Goal: Information Seeking & Learning: Learn about a topic

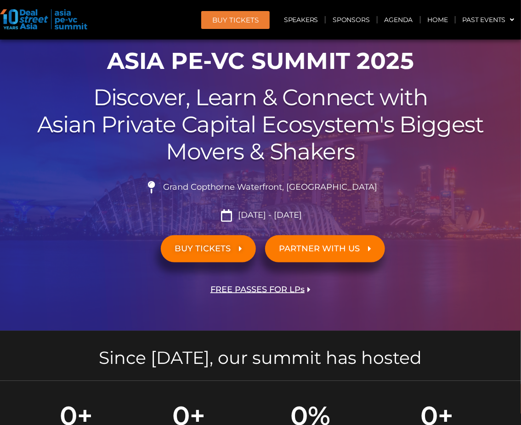
scroll to position [204, 0]
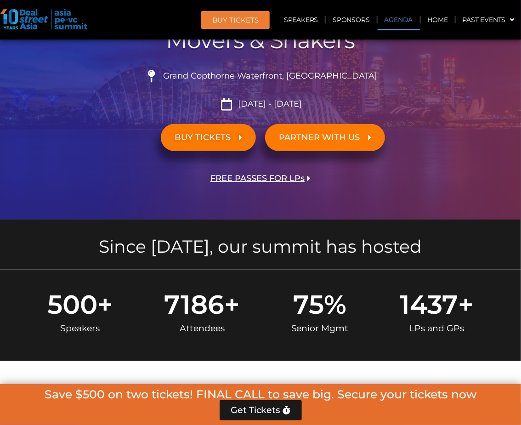
click at [394, 23] on link "Agenda" at bounding box center [399, 19] width 42 height 21
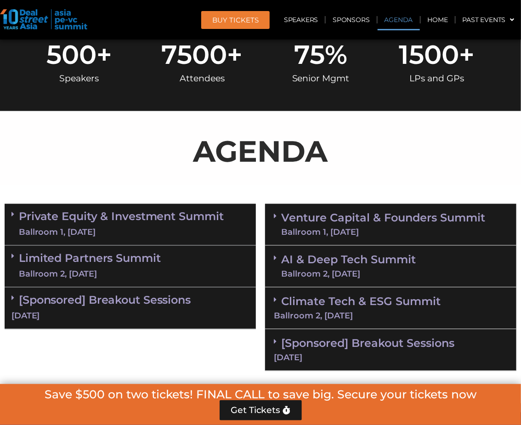
scroll to position [529, 0]
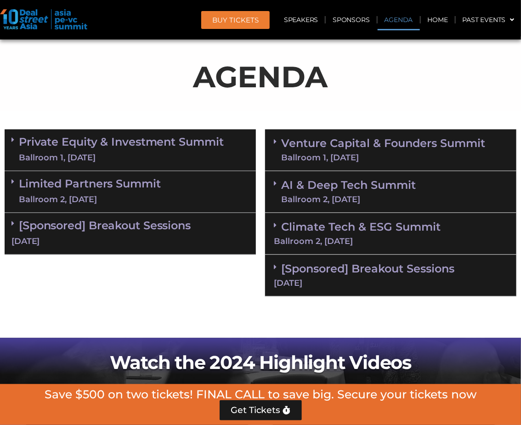
click at [12, 139] on icon at bounding box center [12, 140] width 3 height 7
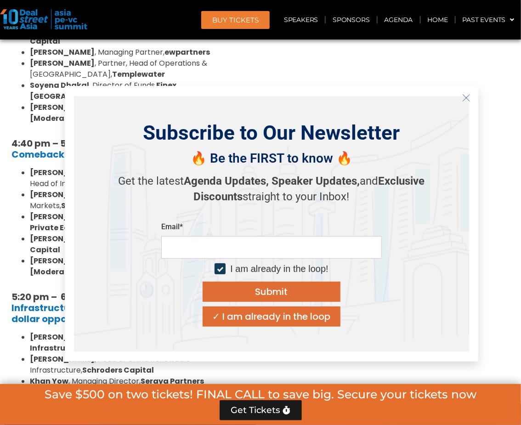
scroll to position [1754, 0]
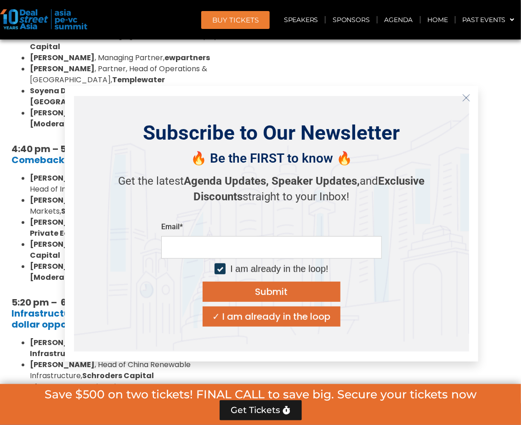
click at [468, 97] on icon "Close" at bounding box center [466, 98] width 8 height 8
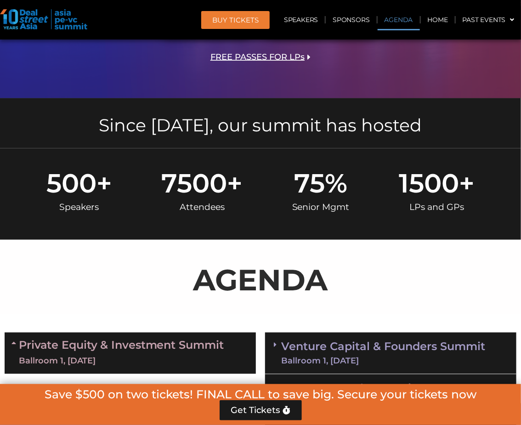
scroll to position [324, 0]
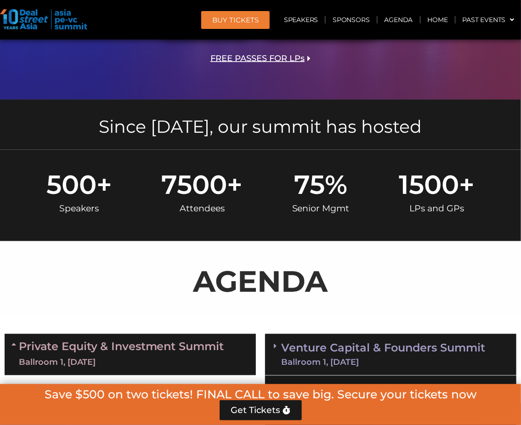
click at [11, 342] on div "Private Equity & Investment Summit Ballroom 1, [DATE]" at bounding box center [130, 354] width 251 height 41
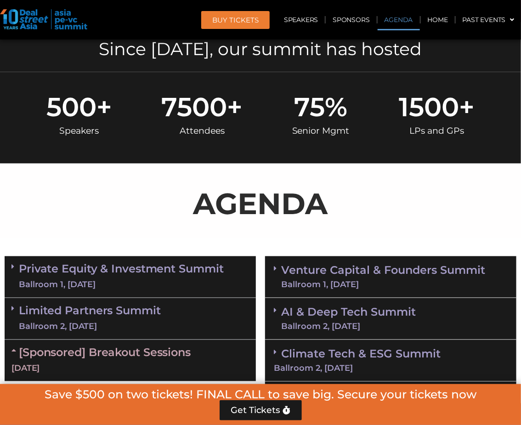
scroll to position [477, 0]
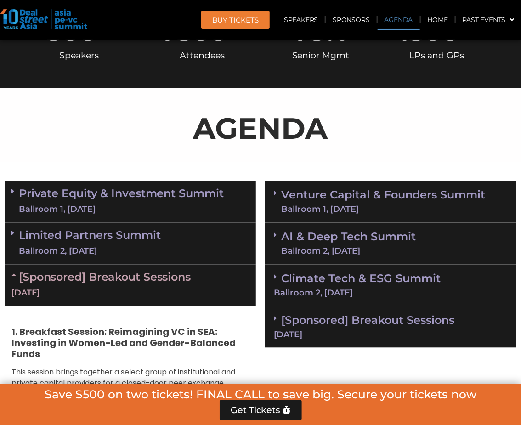
click at [14, 276] on icon at bounding box center [14, 275] width 7 height 7
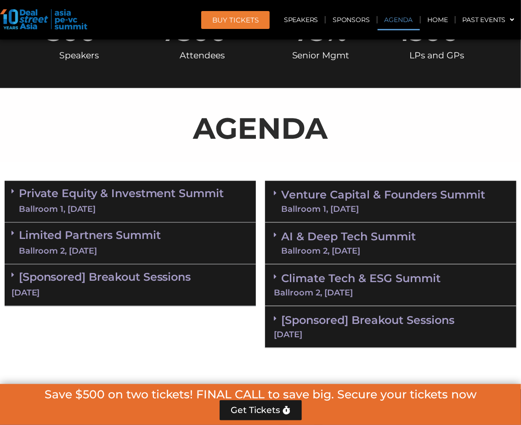
click at [277, 192] on span at bounding box center [277, 194] width 7 height 8
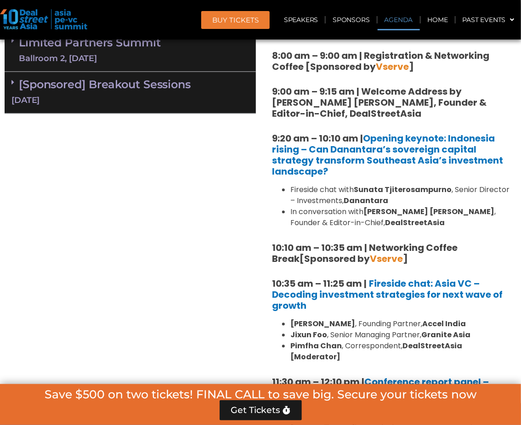
scroll to position [682, 0]
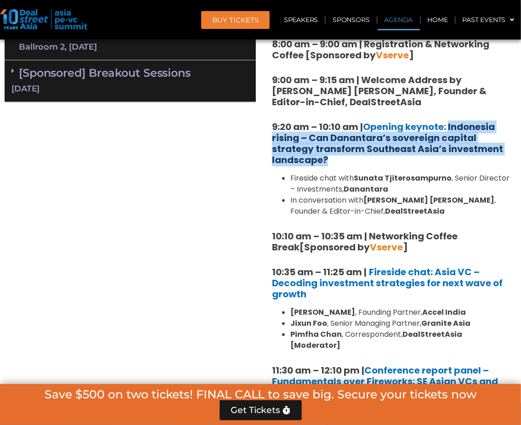
drag, startPoint x: 328, startPoint y: 159, endPoint x: 451, endPoint y: 127, distance: 127.2
click at [451, 127] on h5 "9:20 am – 10:10 am | Opening keynote: Indonesia rising – Can Danantara’s sovere…" at bounding box center [391, 143] width 238 height 44
copy link "Indonesia rising – Can Danantara’s sovereign capital strategy transform Southea…"
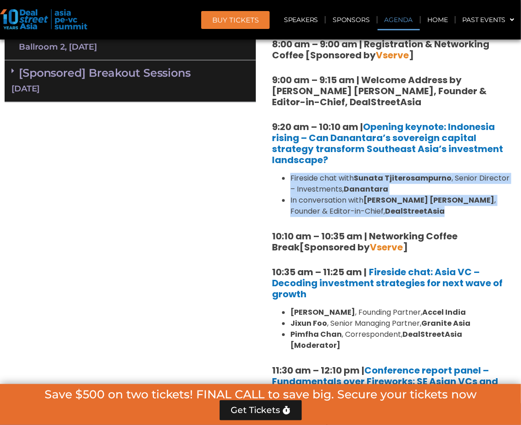
drag, startPoint x: 396, startPoint y: 210, endPoint x: 290, endPoint y: 180, distance: 110.4
click at [290, 180] on ul "Fireside chat with [PERSON_NAME] , Senior Director – Investments, Danantara In …" at bounding box center [391, 195] width 238 height 44
copy ul "Fireside chat with [PERSON_NAME] , Senior Director – Investments, Danantara In …"
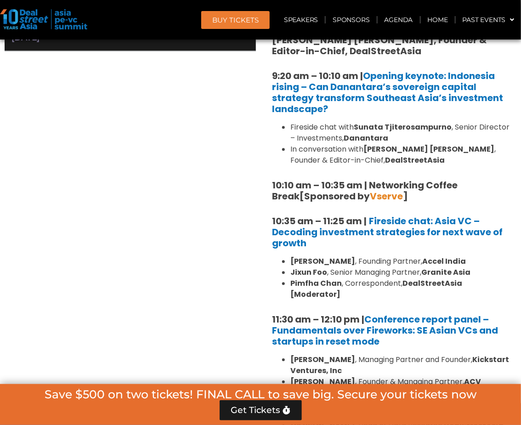
scroll to position [784, 0]
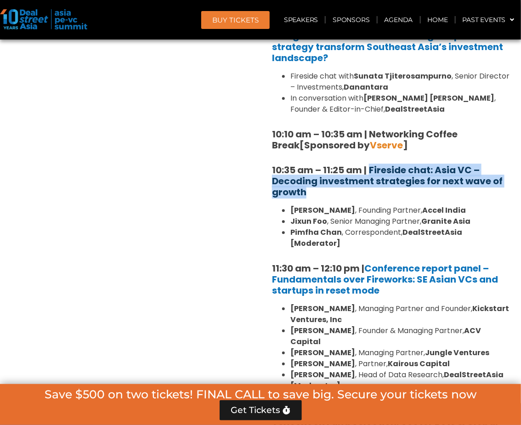
drag, startPoint x: 337, startPoint y: 186, endPoint x: 371, endPoint y: 171, distance: 36.6
click at [371, 171] on h5 "10:35 am – 11:25 am | Fireside chat: Asia VC – Decoding investment strategies f…" at bounding box center [391, 181] width 238 height 33
copy b "Fireside chat: Asia VC – Decoding investment strategies for next wave of growth"
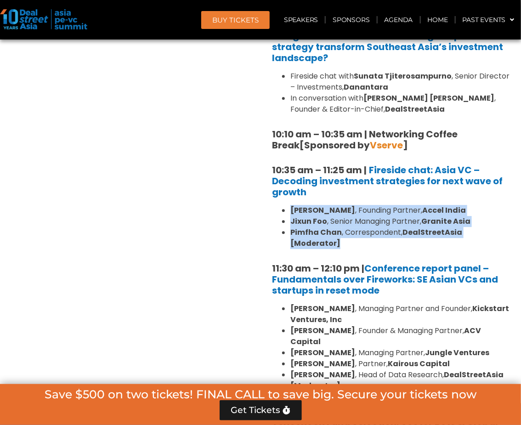
drag, startPoint x: 511, startPoint y: 232, endPoint x: 276, endPoint y: 210, distance: 236.4
copy ul "[PERSON_NAME] , Founding Partner, Accel India [PERSON_NAME] , Senior Managing P…"
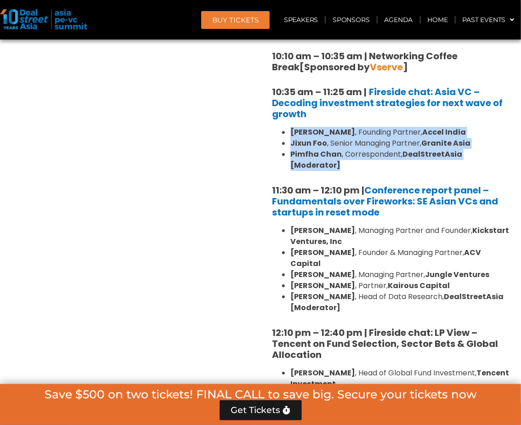
scroll to position [886, 0]
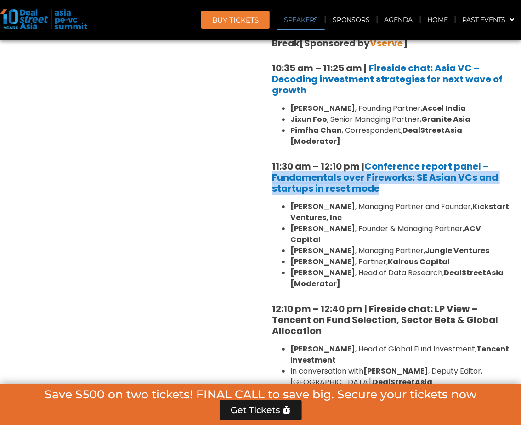
drag, startPoint x: 388, startPoint y: 175, endPoint x: 267, endPoint y: 167, distance: 121.6
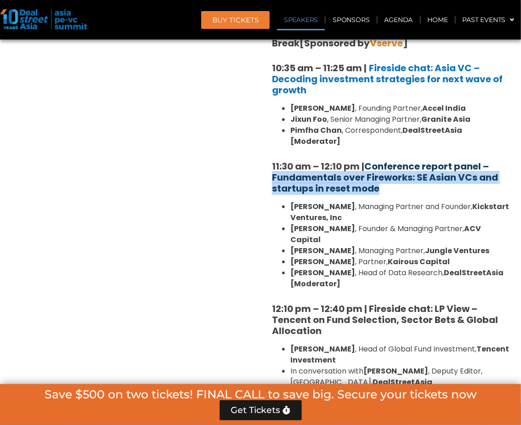
copy link "Fundamentals over Fireworks: SE Asian VCs and startups in reset mode"
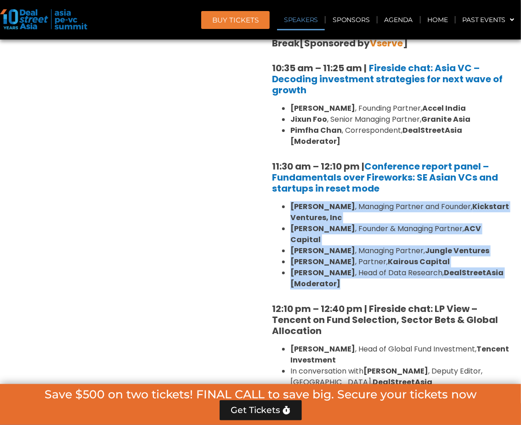
drag, startPoint x: 347, startPoint y: 260, endPoint x: 286, endPoint y: 198, distance: 86.5
click at [286, 201] on ul "[PERSON_NAME] , Managing Partner and Founder, Kickstart Ventures, Inc [PERSON_N…" at bounding box center [391, 245] width 238 height 88
copy ul "[PERSON_NAME] , Managing Partner and Founder, Kickstart Ventures, Inc [PERSON_N…"
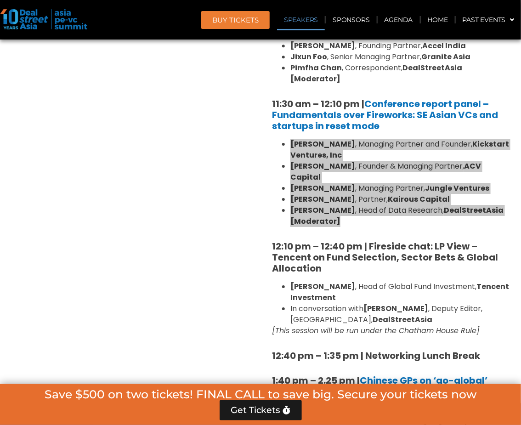
scroll to position [937, 0]
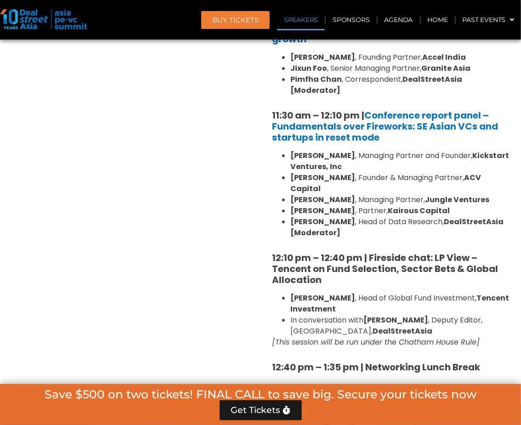
drag, startPoint x: 157, startPoint y: 274, endPoint x: 187, endPoint y: 258, distance: 33.5
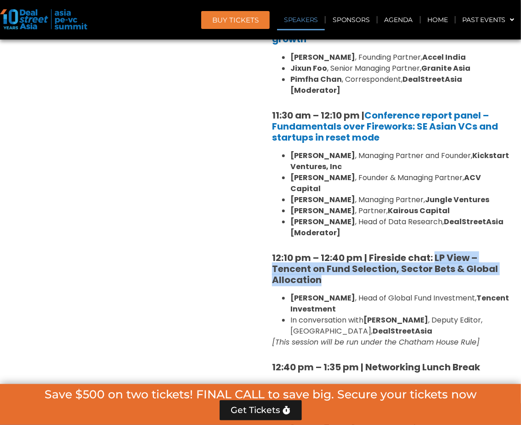
drag, startPoint x: 434, startPoint y: 233, endPoint x: 451, endPoint y: 253, distance: 26.1
click at [451, 253] on h5 "12:10 pm – 12:40 pm | Fireside chat: LP View – Tencent on Fund Selection, Secto…" at bounding box center [391, 268] width 238 height 33
copy strong "LP View – Tencent on Fund Selection, Sector Bets & Global Allocation"
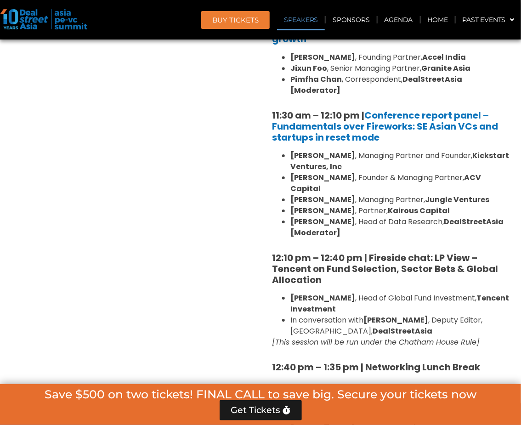
drag, startPoint x: 244, startPoint y: 295, endPoint x: 254, endPoint y: 293, distance: 10.2
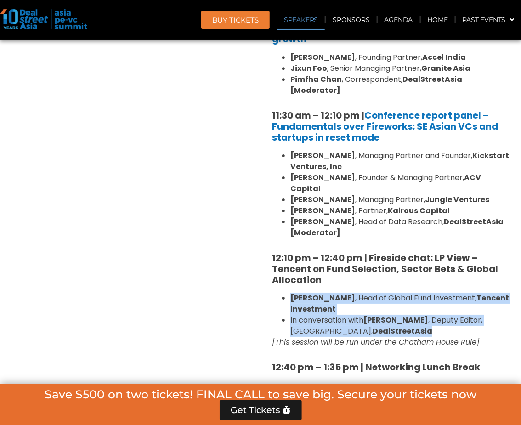
drag, startPoint x: 291, startPoint y: 274, endPoint x: 384, endPoint y: 306, distance: 98.6
click at [384, 306] on ul "[PERSON_NAME] , Head of Global Fund Investment, Tencent Investment In conversat…" at bounding box center [391, 315] width 238 height 44
copy ul "[PERSON_NAME] , Head of Global Fund Investment, Tencent Investment In conversat…"
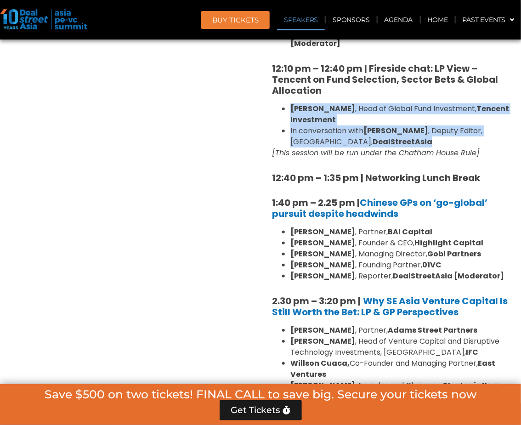
scroll to position [1142, 0]
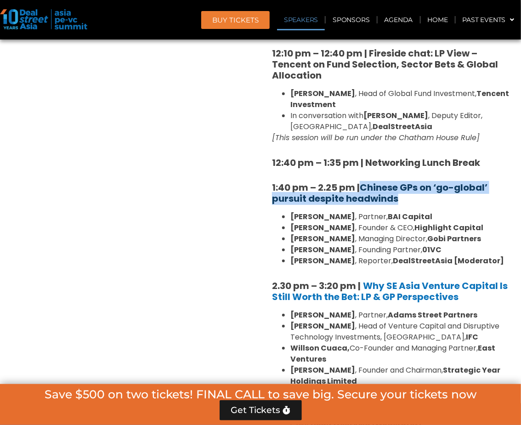
drag, startPoint x: 421, startPoint y: 178, endPoint x: 363, endPoint y: 167, distance: 58.6
click at [363, 182] on h5 "1:40 pm – 2.25 pm | Chinese GPs on ‘go-global’ pursuit despite headwinds" at bounding box center [391, 193] width 238 height 22
copy link "Chinese GPs on ‘go-global’ pursuit despite headwinds"
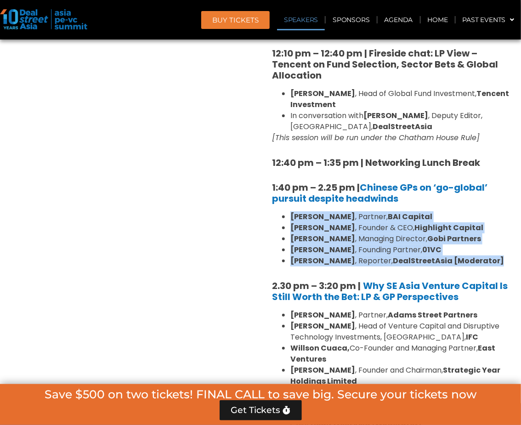
drag, startPoint x: 477, startPoint y: 236, endPoint x: 284, endPoint y: 195, distance: 197.8
click at [284, 211] on ul "[PERSON_NAME] , Partner, BAI Capital [PERSON_NAME] , Founder & CEO, Highlight C…" at bounding box center [391, 238] width 238 height 55
copy ul "[PERSON_NAME] , Partner, BAI Capital [PERSON_NAME] , Founder & CEO, Highlight C…"
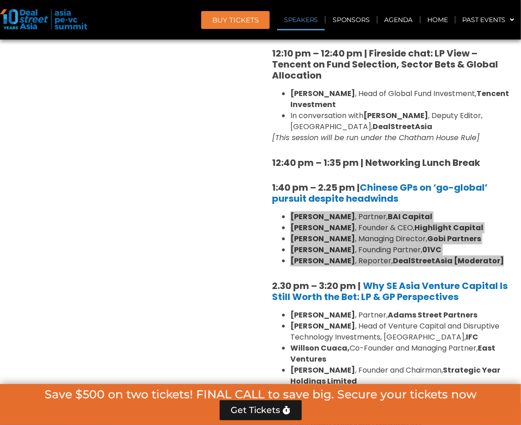
scroll to position [1193, 0]
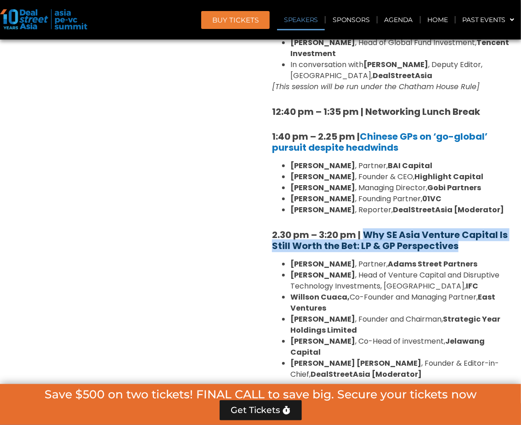
drag, startPoint x: 494, startPoint y: 226, endPoint x: 374, endPoint y: 212, distance: 120.8
click at [368, 229] on h5 "2.30 pm – 3:20 pm | Why SE Asia Venture Capital Is Still Worth the Bet: LP & GP…" at bounding box center [391, 240] width 238 height 22
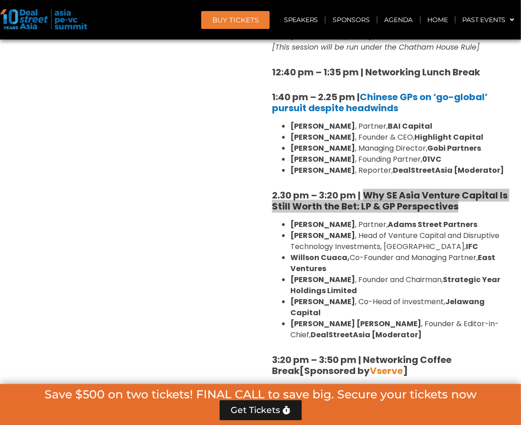
scroll to position [1244, 0]
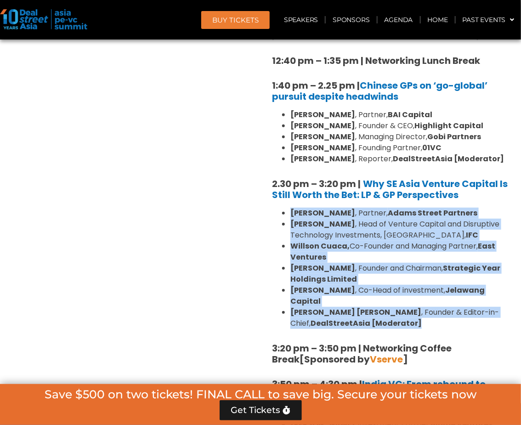
drag, startPoint x: 416, startPoint y: 288, endPoint x: 288, endPoint y: 187, distance: 162.7
click at [288, 208] on ul "[PERSON_NAME] , Partner, [PERSON_NAME] Street Partners [PERSON_NAME] , Head of …" at bounding box center [391, 268] width 238 height 121
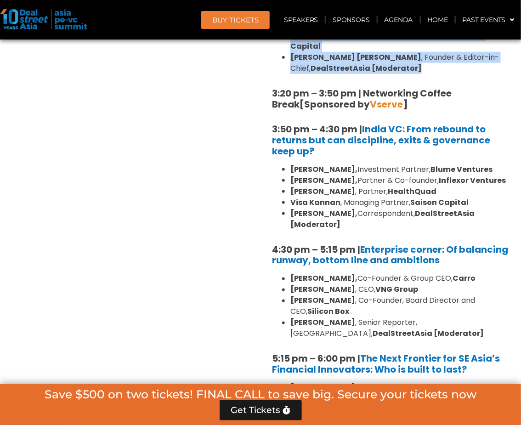
scroll to position [1499, 0]
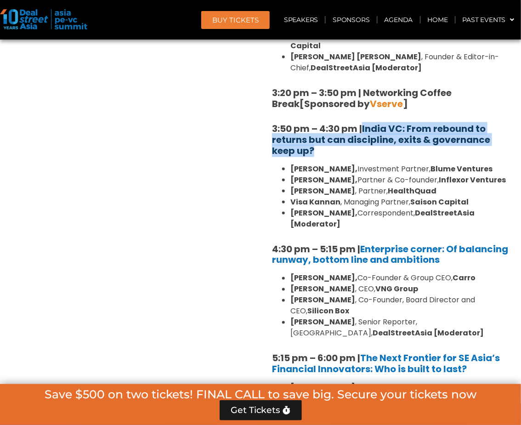
drag, startPoint x: 338, startPoint y: 121, endPoint x: 365, endPoint y: 97, distance: 36.2
click at [365, 123] on h5 "3:50 pm – 4:30 pm | [GEOGRAPHIC_DATA] VC: From rebound to returns but can disci…" at bounding box center [391, 139] width 238 height 33
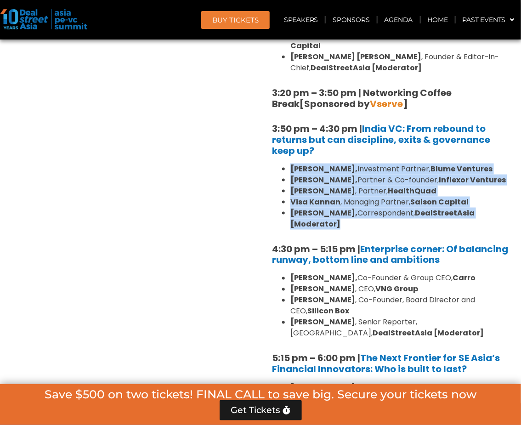
drag, startPoint x: 354, startPoint y: 194, endPoint x: 280, endPoint y: 133, distance: 95.7
click at [280, 164] on ul "[PERSON_NAME], Investment Partner, [PERSON_NAME] Ventures [PERSON_NAME], Partne…" at bounding box center [391, 197] width 238 height 66
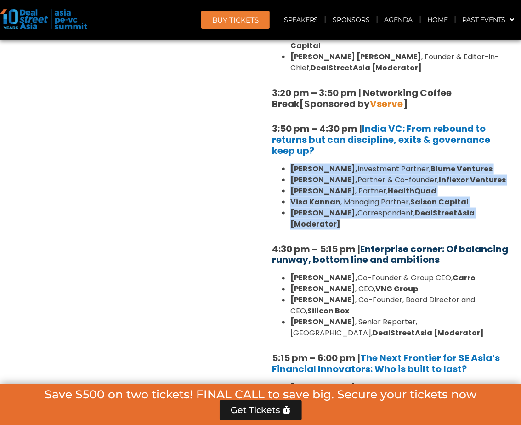
drag, startPoint x: 495, startPoint y: 224, endPoint x: 366, endPoint y: 217, distance: 128.4
click at [365, 244] on h5 "4:30 pm – 5:15 pm | Enterprise corner: Of balancing runway, bottom line and amb…" at bounding box center [391, 255] width 238 height 22
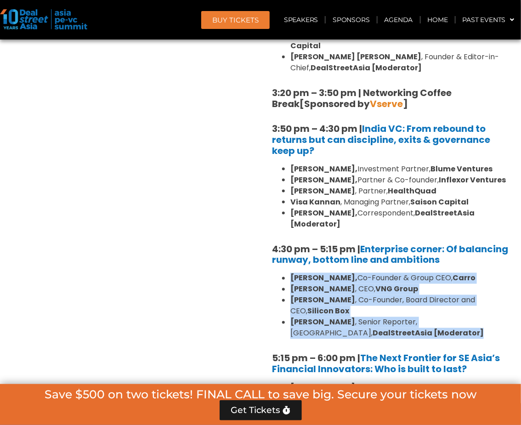
drag, startPoint x: 408, startPoint y: 299, endPoint x: 290, endPoint y: 247, distance: 129.1
click at [290, 273] on ul "[PERSON_NAME], Co-Founder & Group CEO, [PERSON_NAME] , CEO, VNG Group [PERSON_N…" at bounding box center [391, 306] width 238 height 66
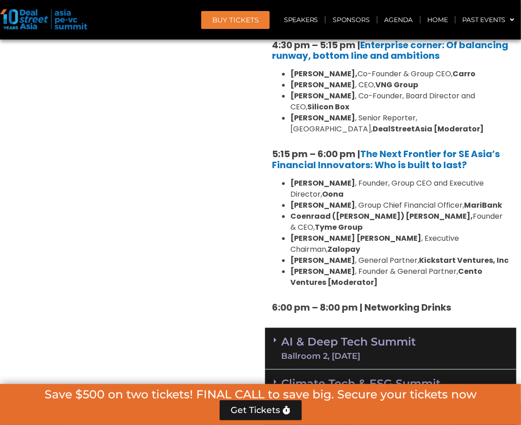
scroll to position [1652, 0]
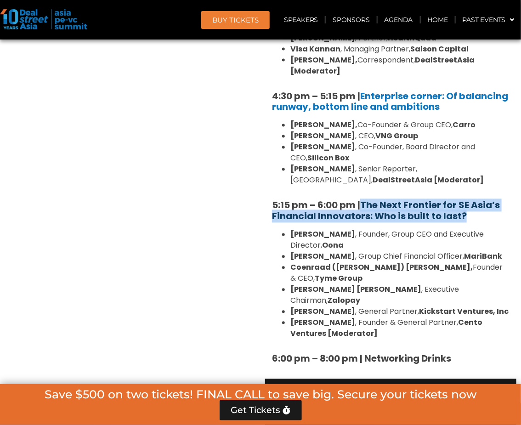
drag, startPoint x: 470, startPoint y: 184, endPoint x: 365, endPoint y: 172, distance: 106.5
click at [365, 200] on h5 "5:15 pm – 6:00 pm | The Next Frontier for SE Asia’s Financial Innovators: Who i…" at bounding box center [391, 211] width 238 height 22
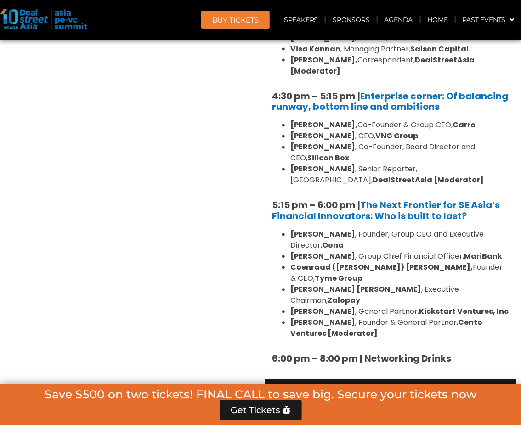
drag, startPoint x: 347, startPoint y: 277, endPoint x: 338, endPoint y: 276, distance: 9.3
click at [337, 318] on li "[PERSON_NAME] , Founder & General Partner, Cento Ventures [Moderator]" at bounding box center [400, 329] width 219 height 22
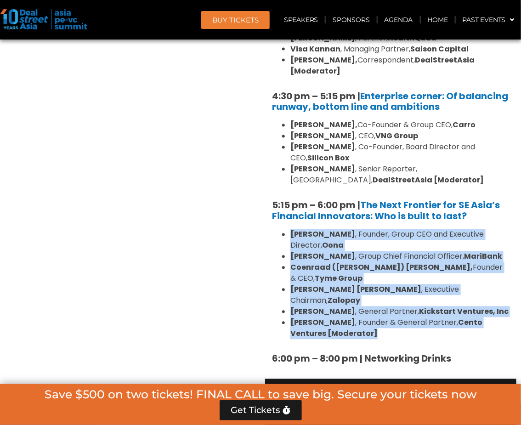
drag, startPoint x: 342, startPoint y: 275, endPoint x: 281, endPoint y: 197, distance: 99.2
click at [281, 229] on ul "[PERSON_NAME] , Founder, Group CEO and Executive Director, [PERSON_NAME] , Grou…" at bounding box center [391, 284] width 238 height 110
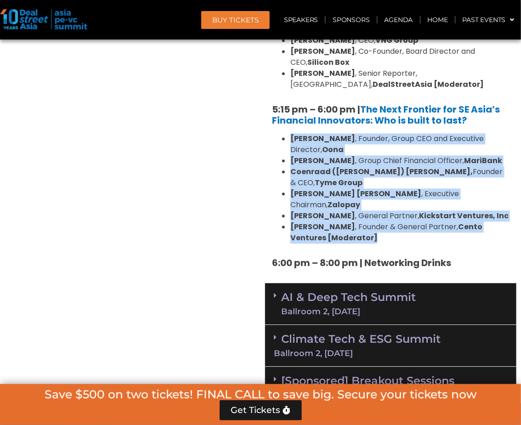
scroll to position [1805, 0]
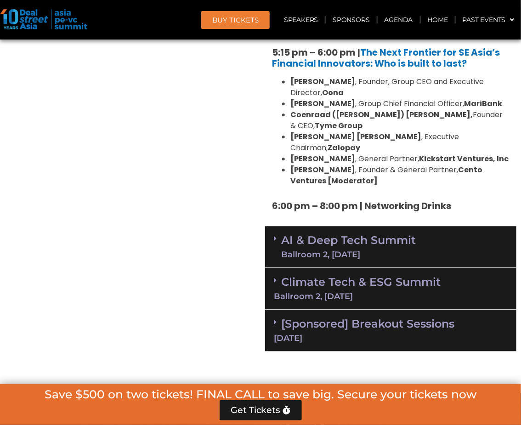
click at [276, 235] on icon at bounding box center [275, 238] width 3 height 7
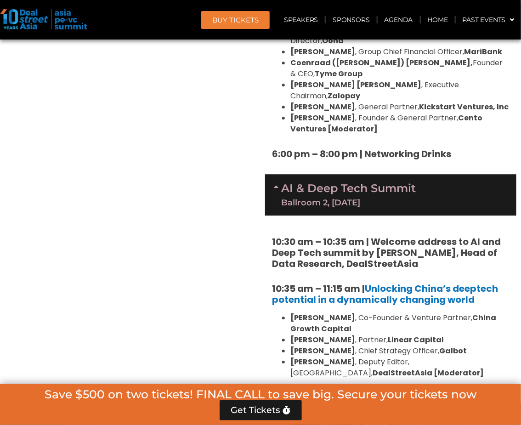
scroll to position [1856, 0]
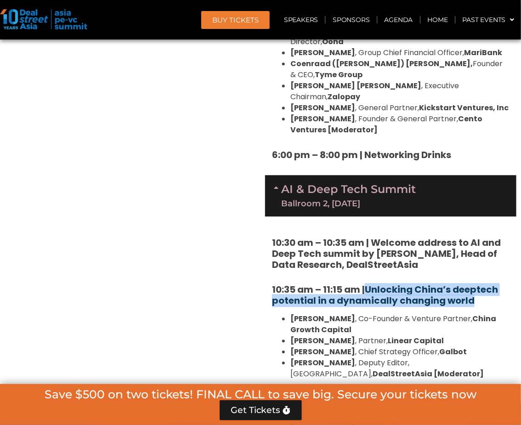
drag, startPoint x: 484, startPoint y: 245, endPoint x: 374, endPoint y: 234, distance: 110.5
click at [369, 284] on h5 "10:35 am – 11:15 am | Unlocking China’s deeptech potential in a dynamically cha…" at bounding box center [391, 295] width 238 height 22
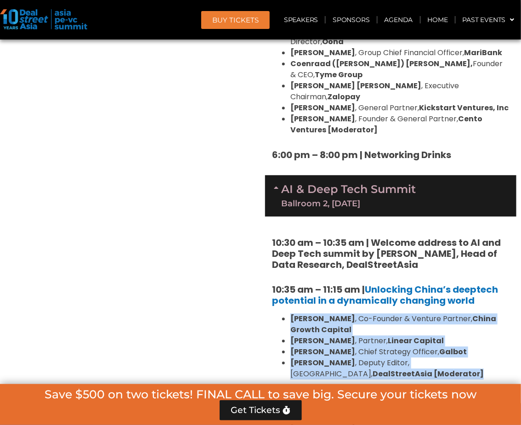
drag, startPoint x: 354, startPoint y: 320, endPoint x: 284, endPoint y: 264, distance: 90.0
click at [284, 314] on ul "[PERSON_NAME] , Co-Founder & Venture Partner, [GEOGRAPHIC_DATA] Growth Capital …" at bounding box center [391, 347] width 238 height 66
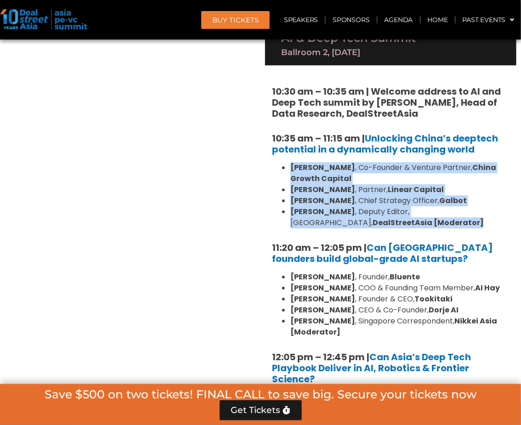
scroll to position [2061, 0]
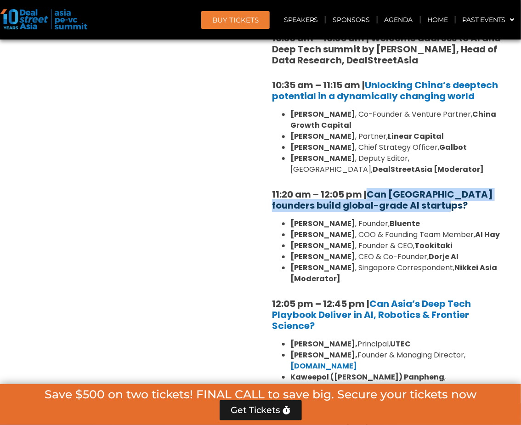
drag, startPoint x: 423, startPoint y: 149, endPoint x: 371, endPoint y: 141, distance: 53.0
click at [371, 189] on h5 "11:20 am – 12:05 pm | Can [GEOGRAPHIC_DATA] founders build global-grade AI star…" at bounding box center [391, 200] width 238 height 22
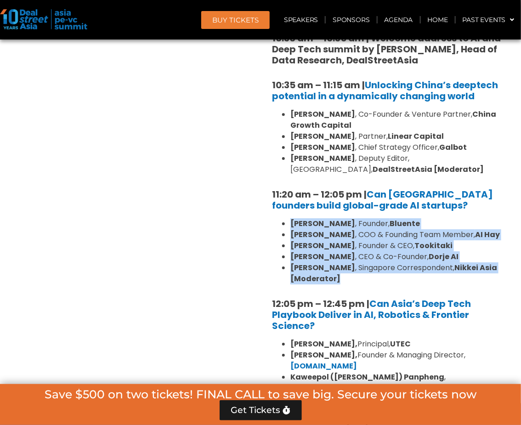
drag, startPoint x: 361, startPoint y: 223, endPoint x: 288, endPoint y: 168, distance: 91.3
click at [288, 218] on ul "[PERSON_NAME] , Founder, [PERSON_NAME] , COO & Founding Team Member, [PERSON_NA…" at bounding box center [391, 251] width 238 height 66
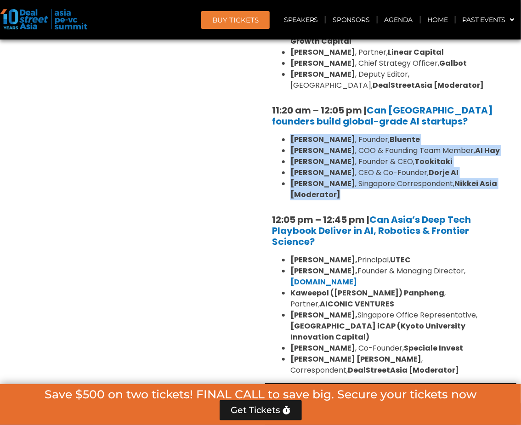
scroll to position [2163, 0]
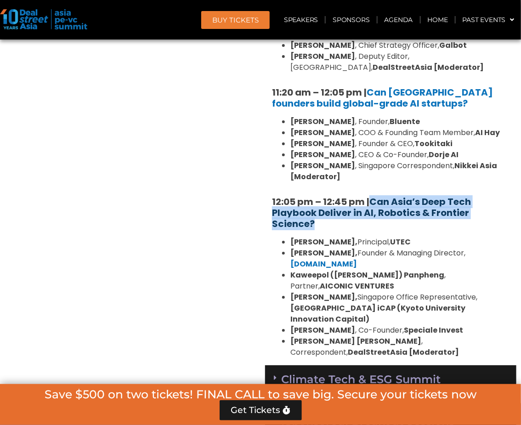
drag, startPoint x: 319, startPoint y: 167, endPoint x: 373, endPoint y: 145, distance: 58.8
click at [373, 196] on h5 "12:05 pm – 12:45 pm | Can Asia’s Deep Tech Playbook Deliver in AI, Robotics & F…" at bounding box center [391, 212] width 238 height 33
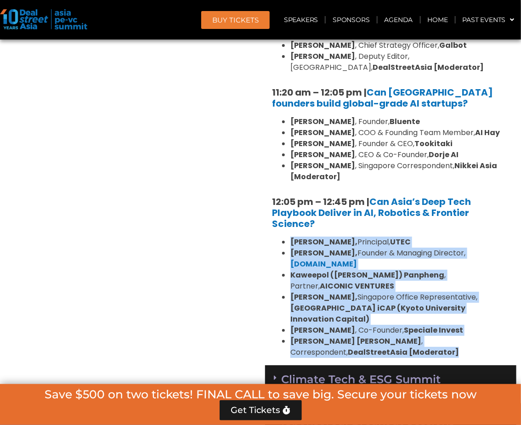
drag, startPoint x: 291, startPoint y: 186, endPoint x: 367, endPoint y: 273, distance: 115.3
click at [367, 273] on ul "[PERSON_NAME], Principal, UTEC [PERSON_NAME], Founder & Managing Director, [DOM…" at bounding box center [391, 297] width 238 height 121
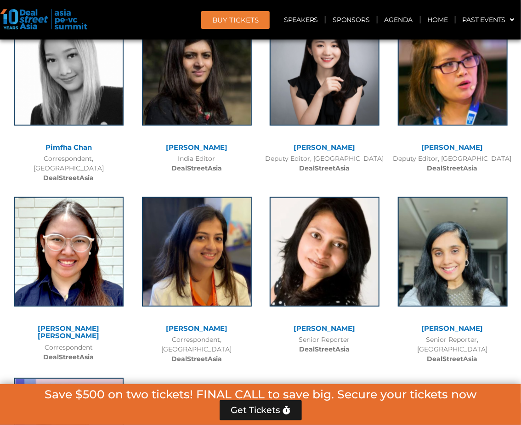
scroll to position [8497, 0]
